Goal: Navigation & Orientation: Understand site structure

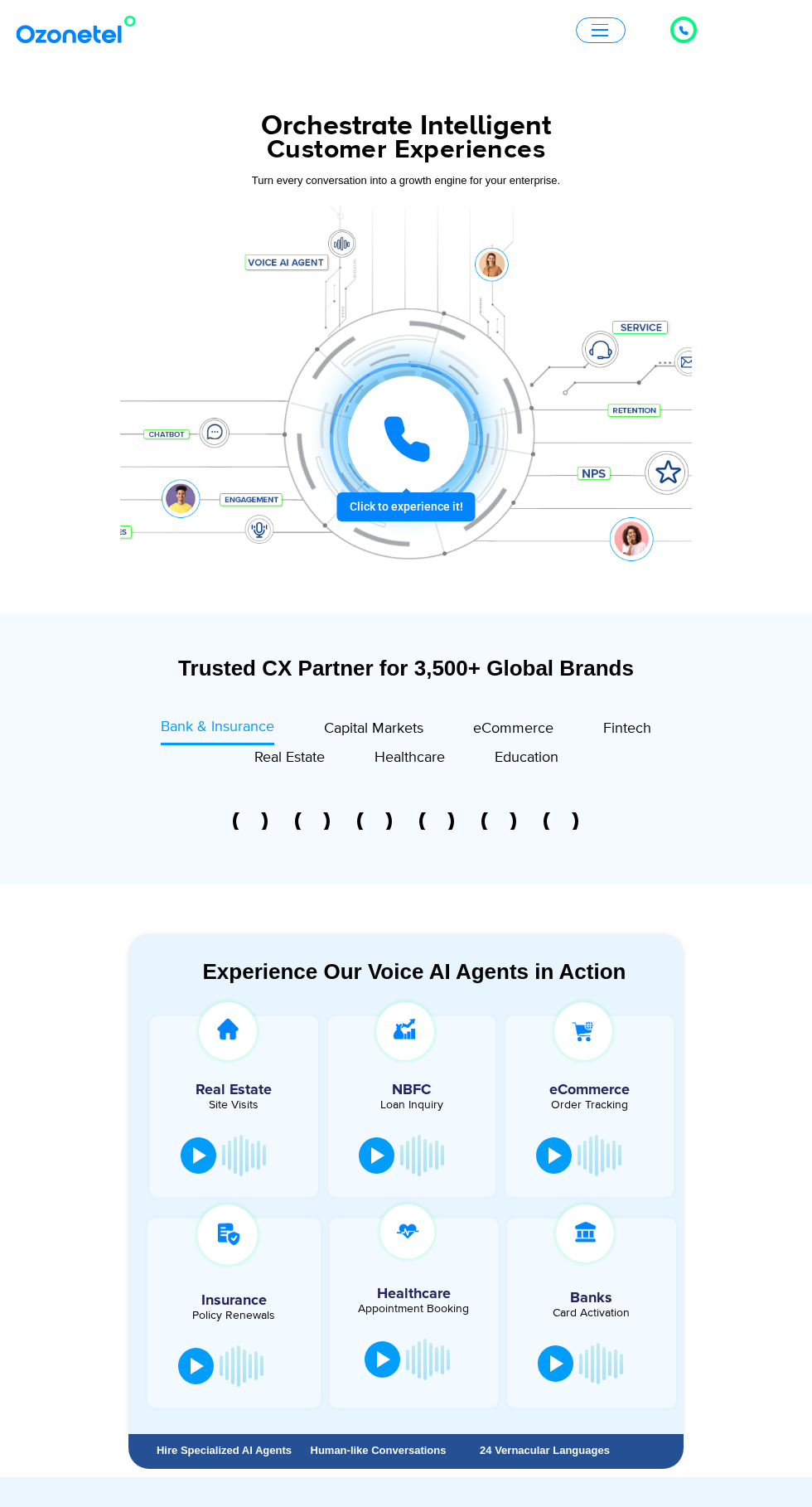
click at [600, 35] on span "button" at bounding box center [600, 36] width 17 height 2
